Goal: Communication & Community: Answer question/provide support

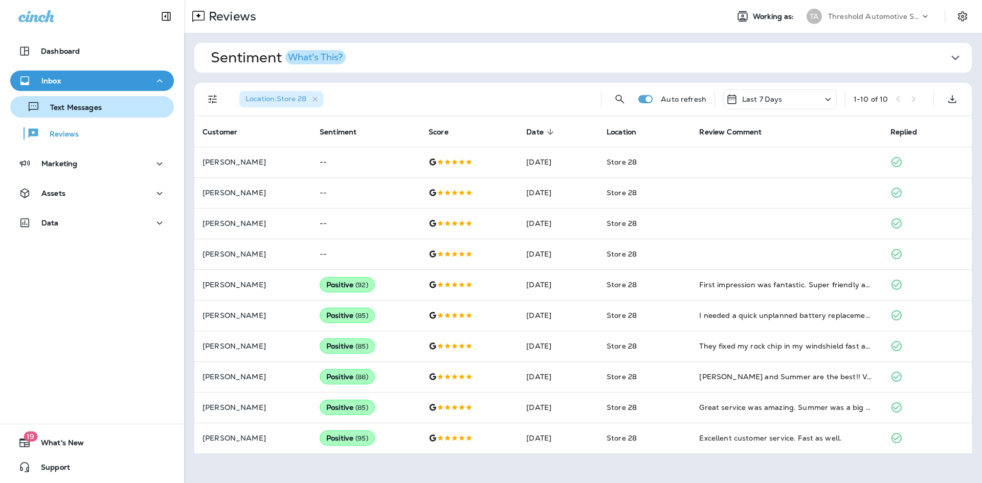
click at [138, 116] on button "Text Messages" at bounding box center [92, 106] width 164 height 21
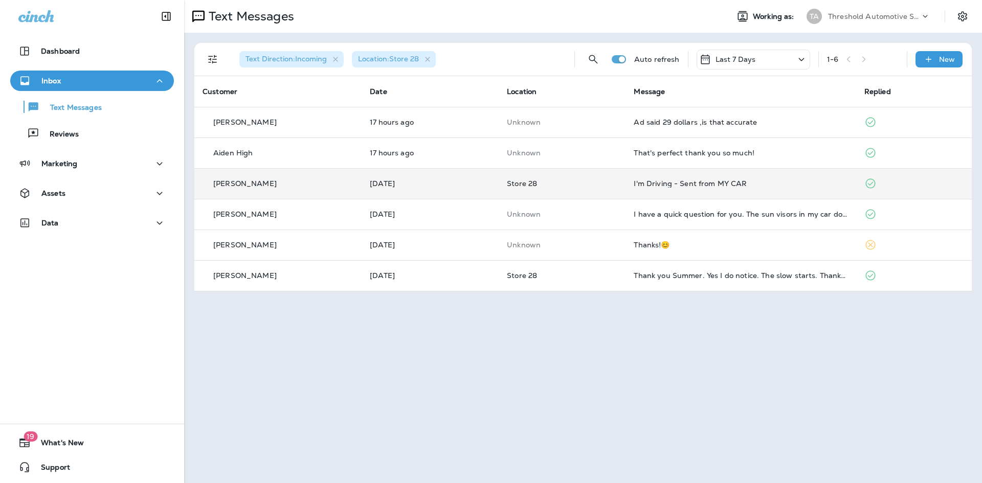
click at [596, 168] on td "Store 28" at bounding box center [562, 183] width 127 height 31
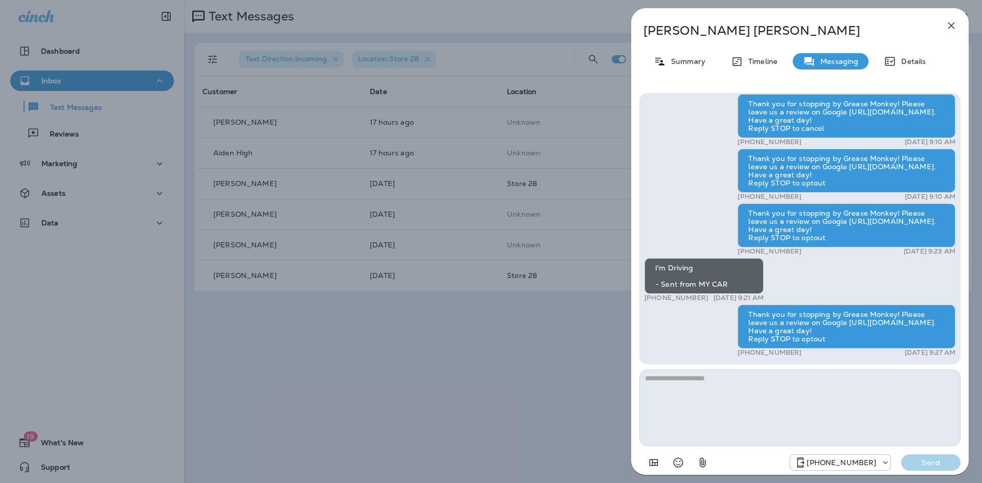
click at [951, 24] on icon "button" at bounding box center [951, 25] width 12 height 12
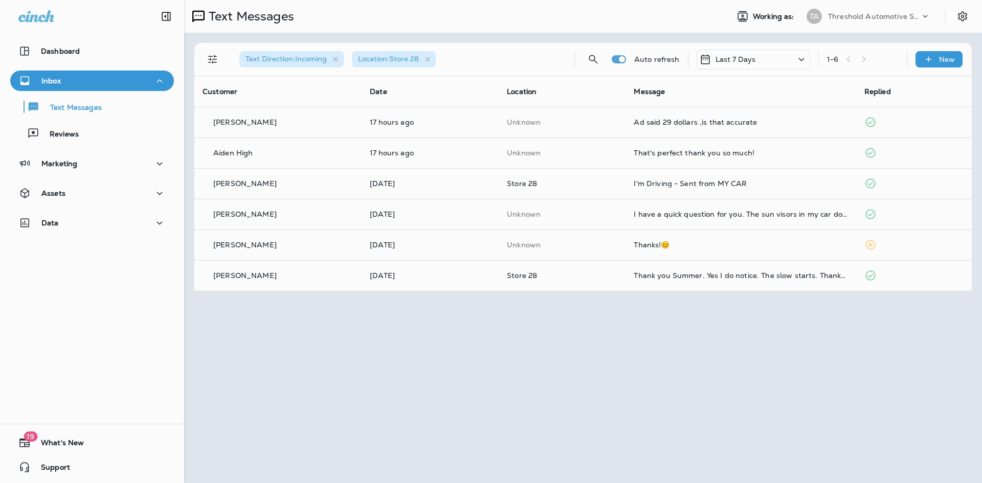
click at [600, 151] on div at bounding box center [491, 241] width 982 height 483
click at [613, 152] on p "Unknown" at bounding box center [562, 153] width 110 height 8
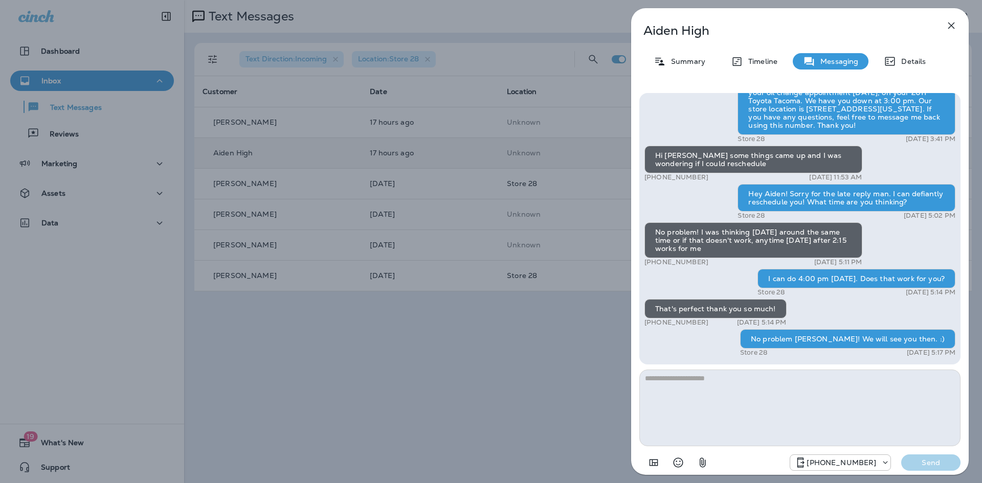
click at [537, 317] on div "Aiden High Summary Timeline Messaging Details Hey Aiden! This is [PERSON_NAME] …" at bounding box center [491, 241] width 982 height 483
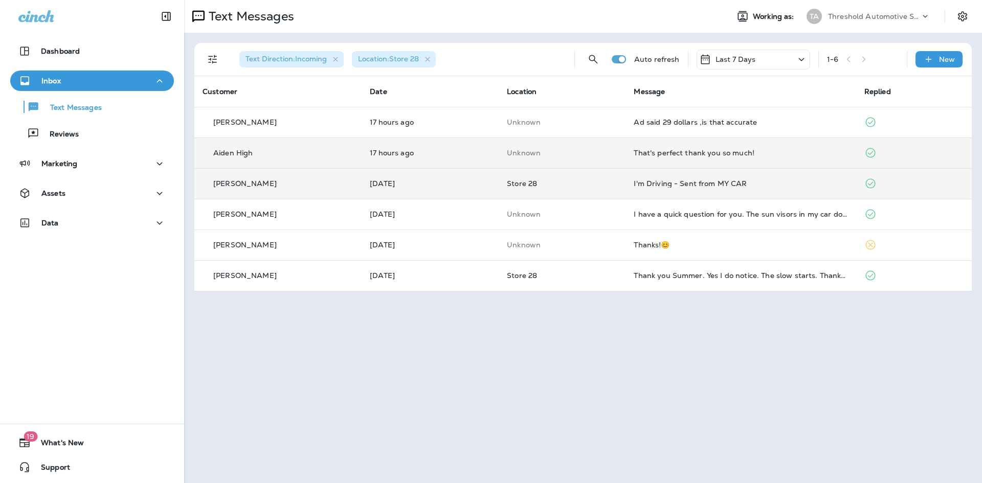
click at [548, 189] on td "Store 28" at bounding box center [562, 183] width 127 height 31
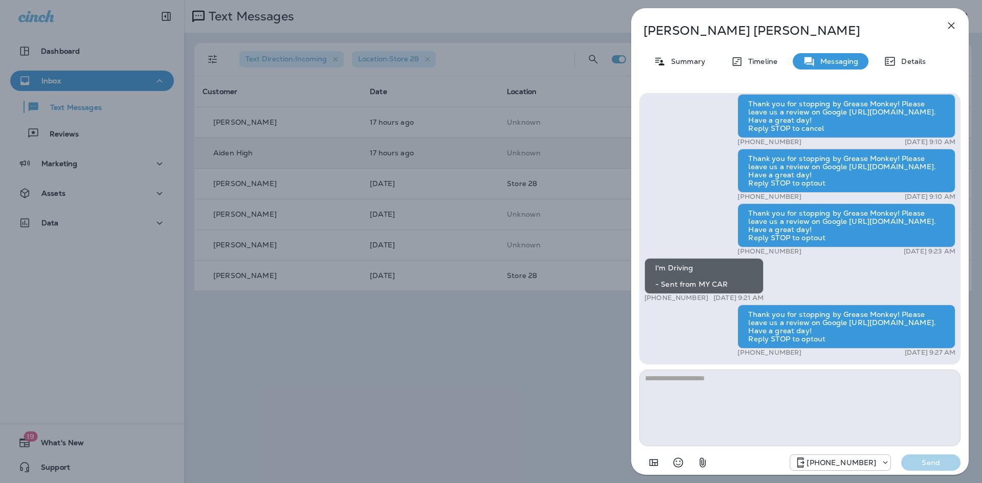
click at [558, 341] on div "[PERSON_NAME] Summary Timeline Messaging Details Hey [PERSON_NAME], thanks for …" at bounding box center [491, 241] width 982 height 483
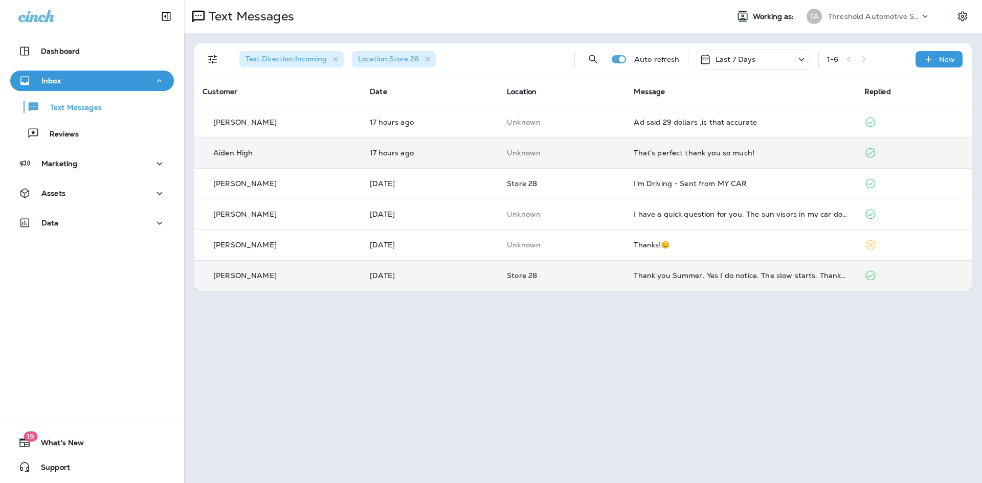
click at [569, 278] on p "Store 28" at bounding box center [562, 276] width 110 height 8
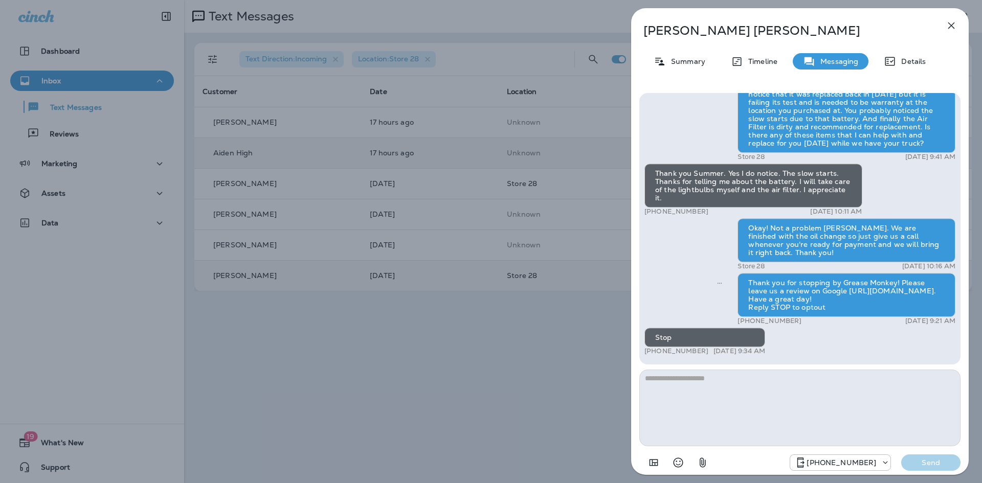
click at [565, 350] on div "[PERSON_NAME] Summary Timeline Messaging Details Thank you for stopping by Grea…" at bounding box center [491, 241] width 982 height 483
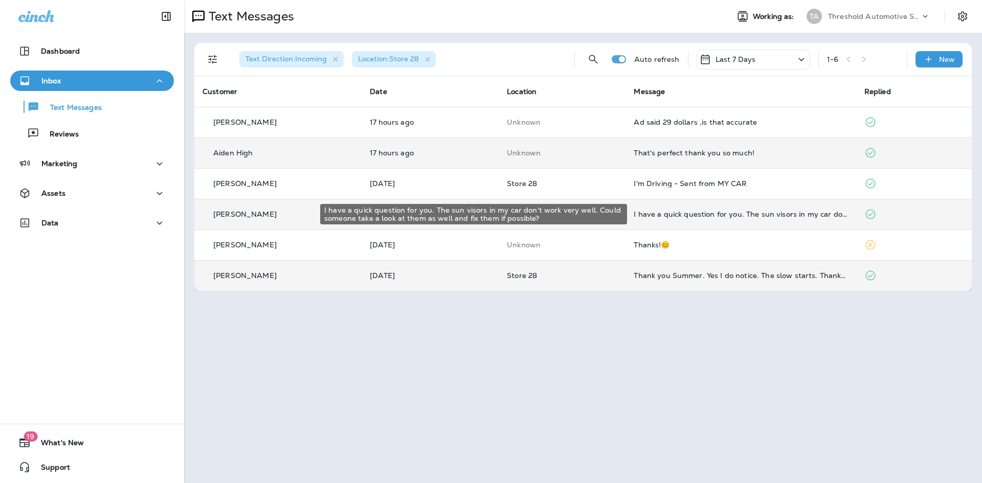
click at [677, 213] on div "I have a quick question for you. The sun visors in my car don't work very well.…" at bounding box center [741, 214] width 214 height 8
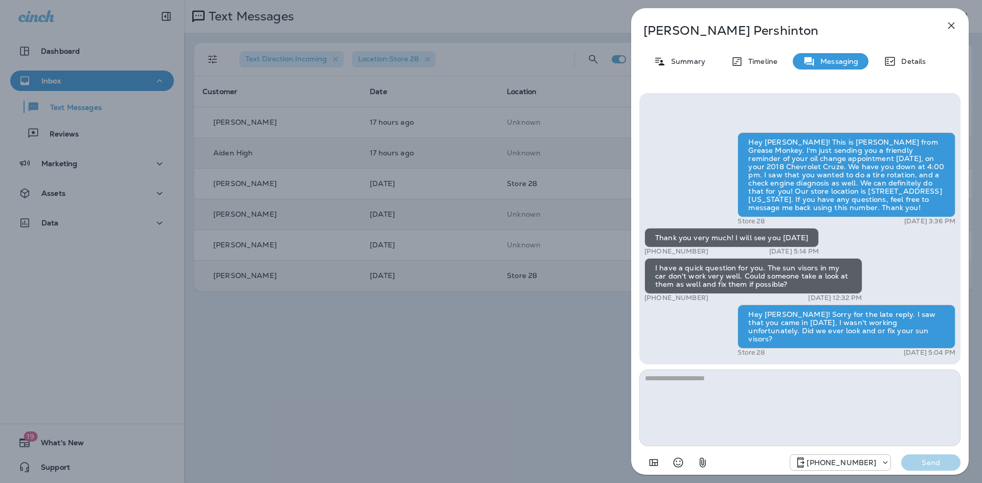
click at [527, 317] on div "[PERSON_NAME] Summary Timeline Messaging Details Hey [PERSON_NAME]! This is [PE…" at bounding box center [491, 241] width 982 height 483
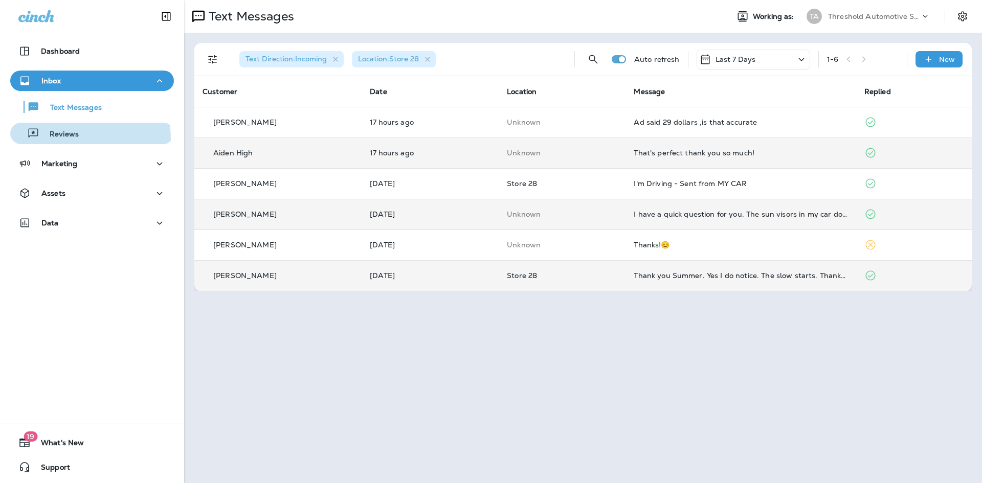
click at [33, 141] on button "Reviews" at bounding box center [92, 133] width 164 height 21
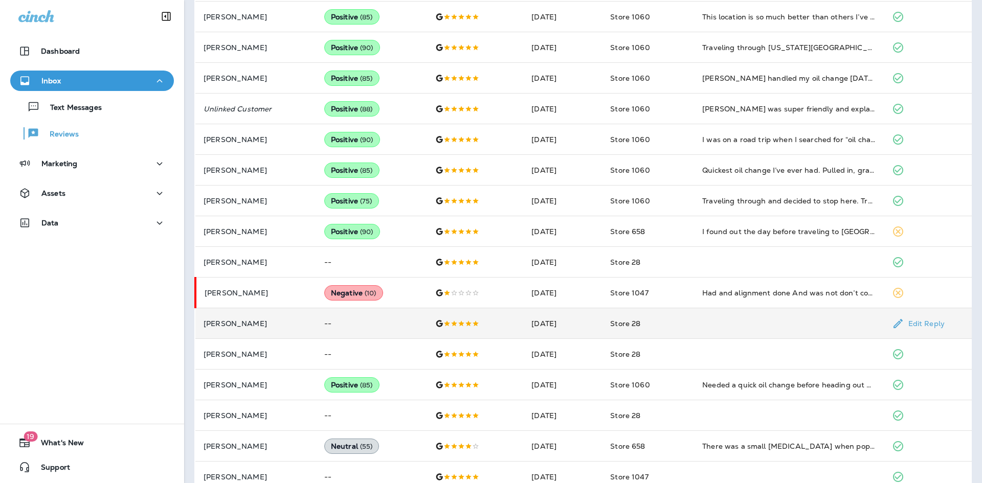
scroll to position [429, 0]
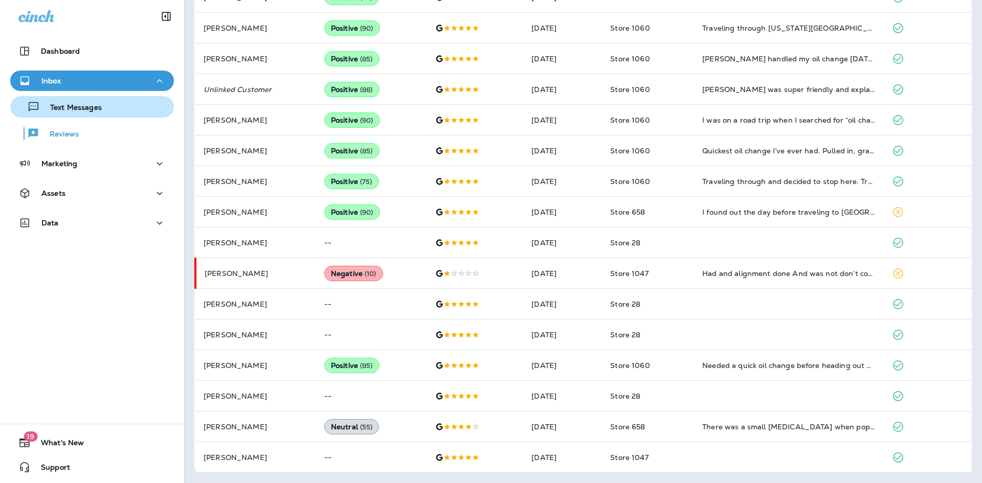
click at [132, 117] on div "Text Messages Reviews" at bounding box center [92, 117] width 164 height 53
click at [132, 114] on div "Text Messages" at bounding box center [91, 106] width 155 height 15
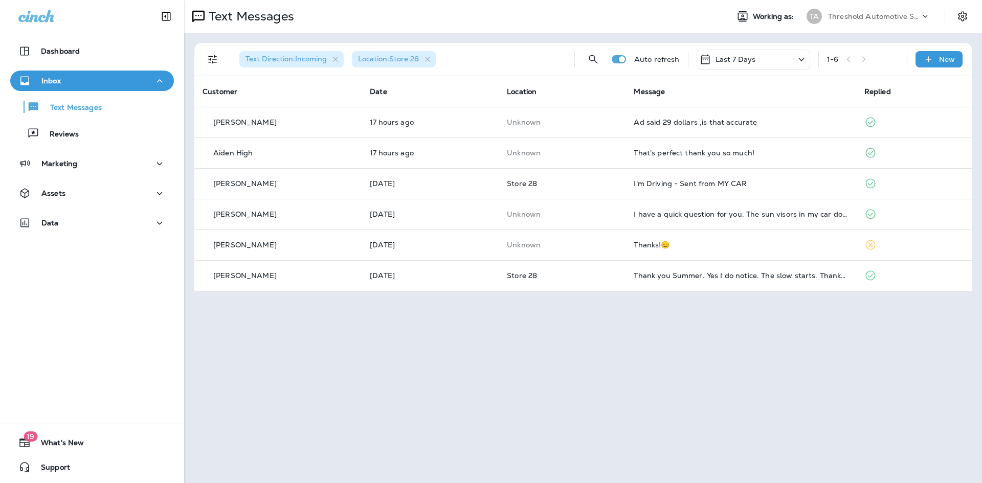
click at [571, 461] on div "Text Messages Working as: TA Threshold Automotive Service dba Grease Monkey Tex…" at bounding box center [583, 241] width 798 height 483
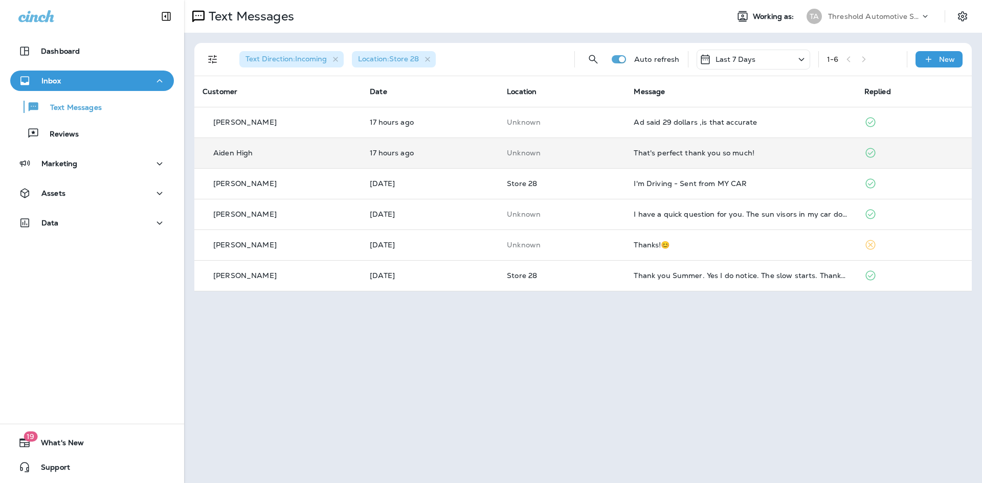
click at [765, 153] on div "That's perfect thank you so much!" at bounding box center [741, 153] width 214 height 8
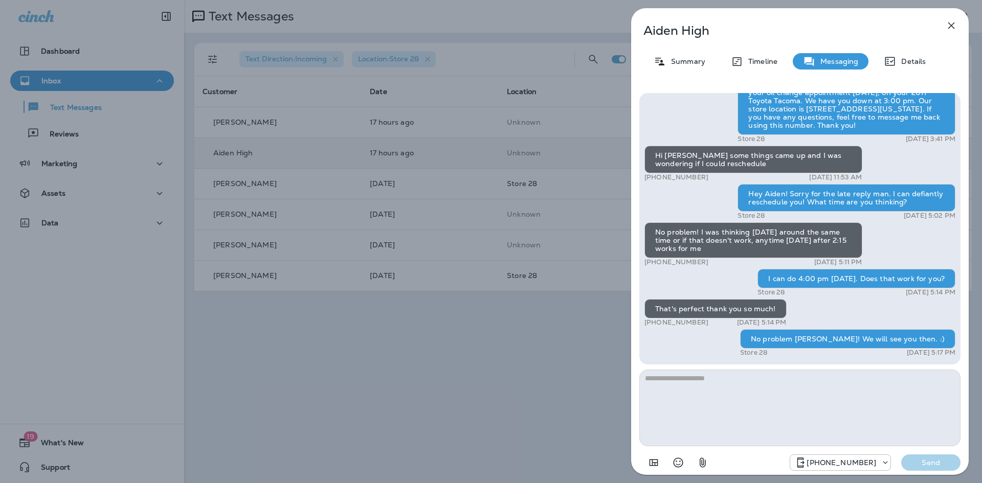
click at [580, 332] on div "Aiden High Summary Timeline Messaging Details Hey Aiden! This is [PERSON_NAME] …" at bounding box center [491, 241] width 982 height 483
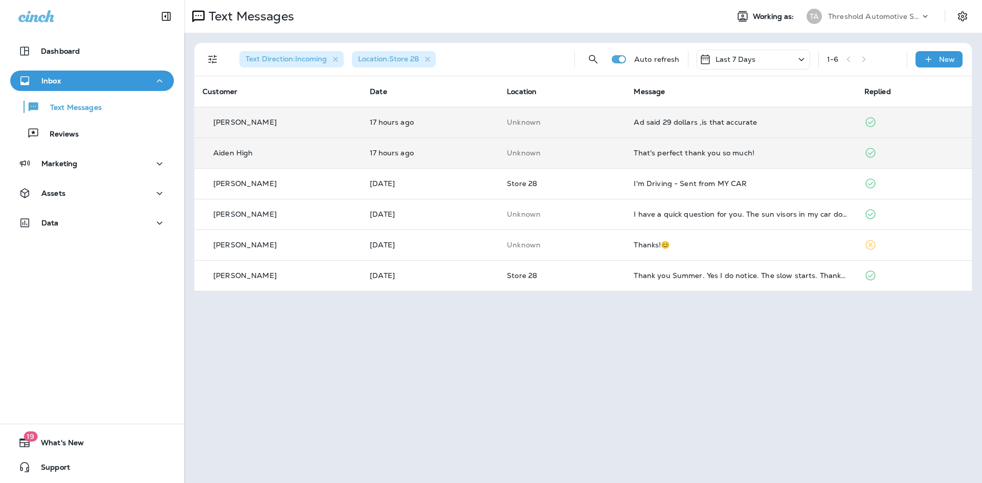
click at [625, 120] on td "Unknown" at bounding box center [562, 122] width 127 height 31
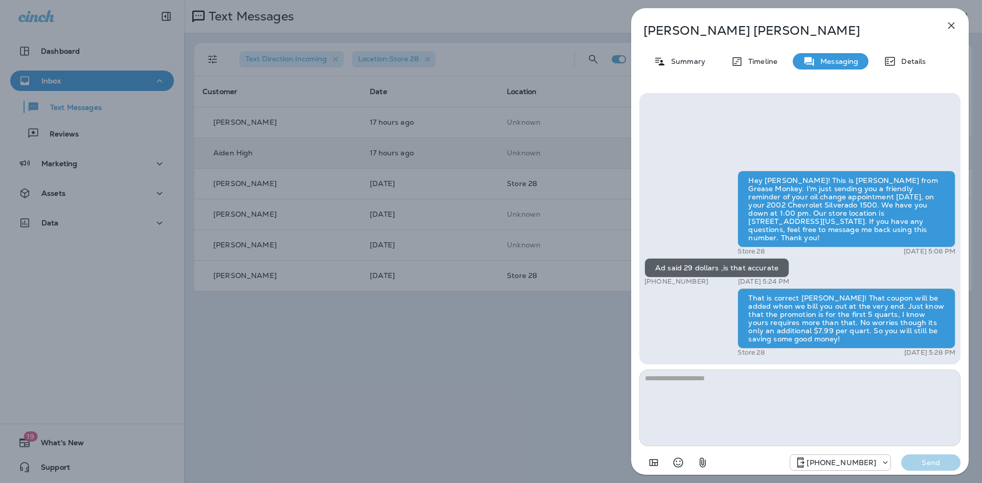
drag, startPoint x: 958, startPoint y: 35, endPoint x: 951, endPoint y: 25, distance: 13.2
click at [957, 33] on div "[PERSON_NAME] Summary Timeline Messaging Details Hey [PERSON_NAME]! This is [PE…" at bounding box center [800, 241] width 338 height 467
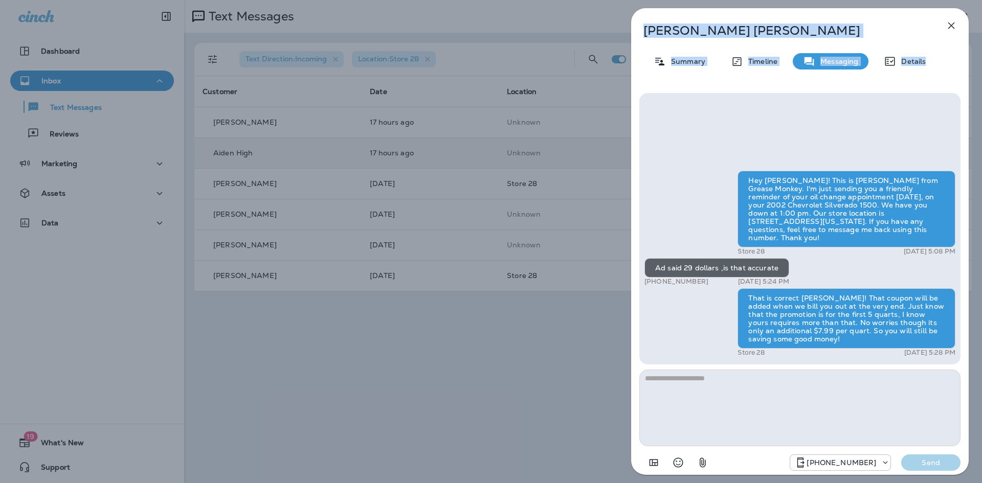
click at [951, 25] on icon "button" at bounding box center [951, 26] width 7 height 7
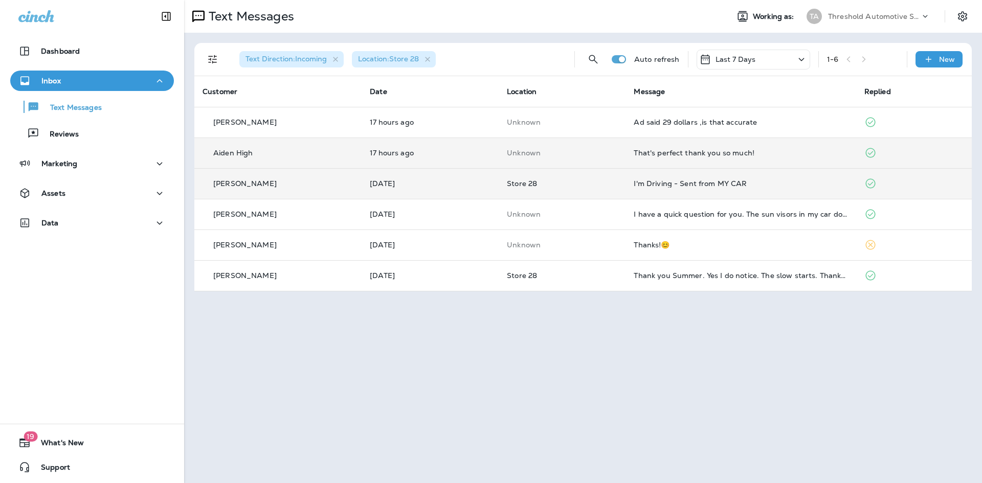
click at [573, 188] on td "Store 28" at bounding box center [562, 183] width 127 height 31
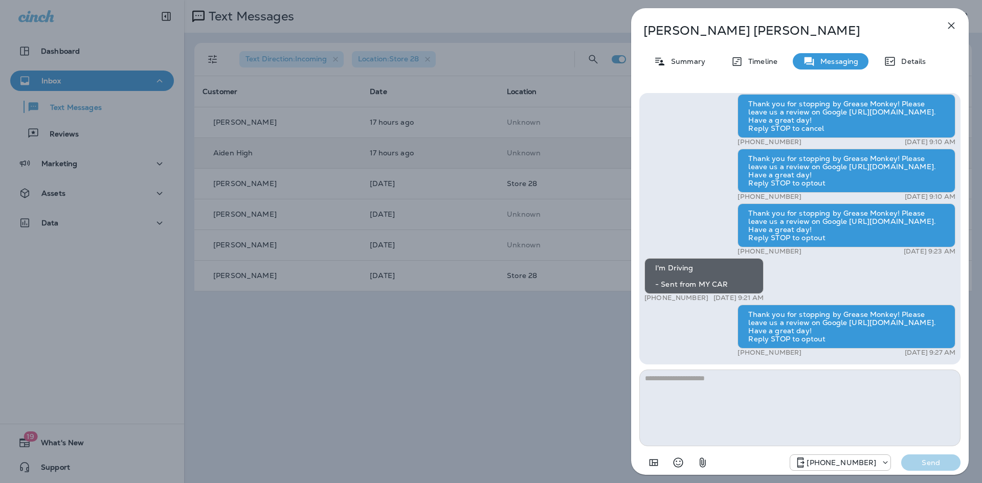
click at [455, 335] on div "[PERSON_NAME] Summary Timeline Messaging Details Hey [PERSON_NAME], thanks for …" at bounding box center [491, 241] width 982 height 483
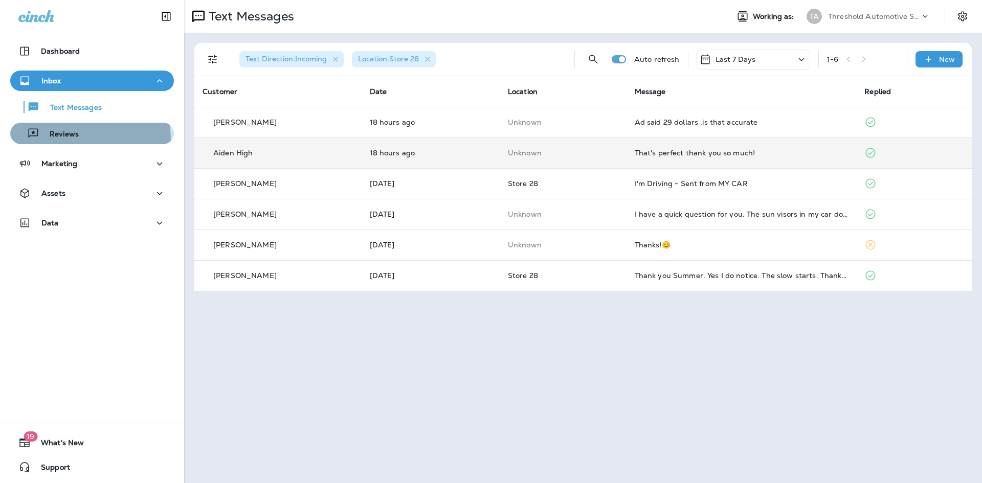
click at [63, 141] on div "Reviews" at bounding box center [46, 133] width 64 height 15
